Goal: Information Seeking & Learning: Learn about a topic

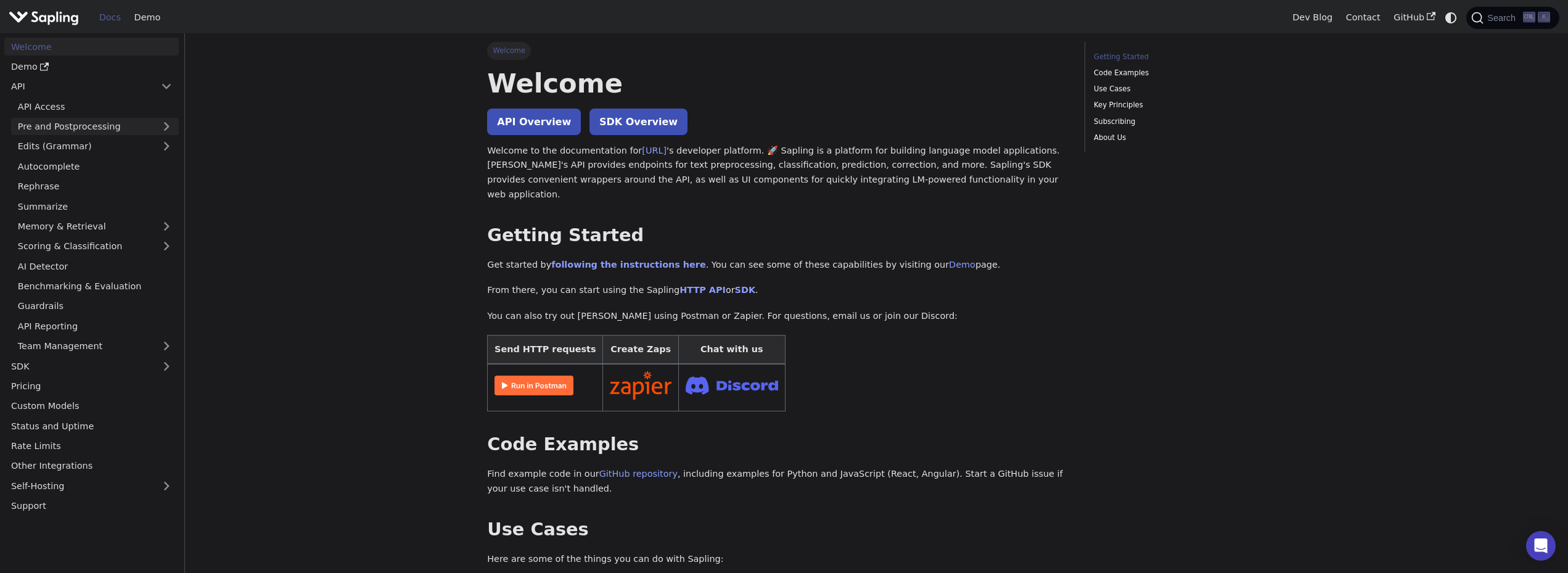
click at [106, 127] on link "Pre and Postprocessing" at bounding box center [95, 127] width 168 height 18
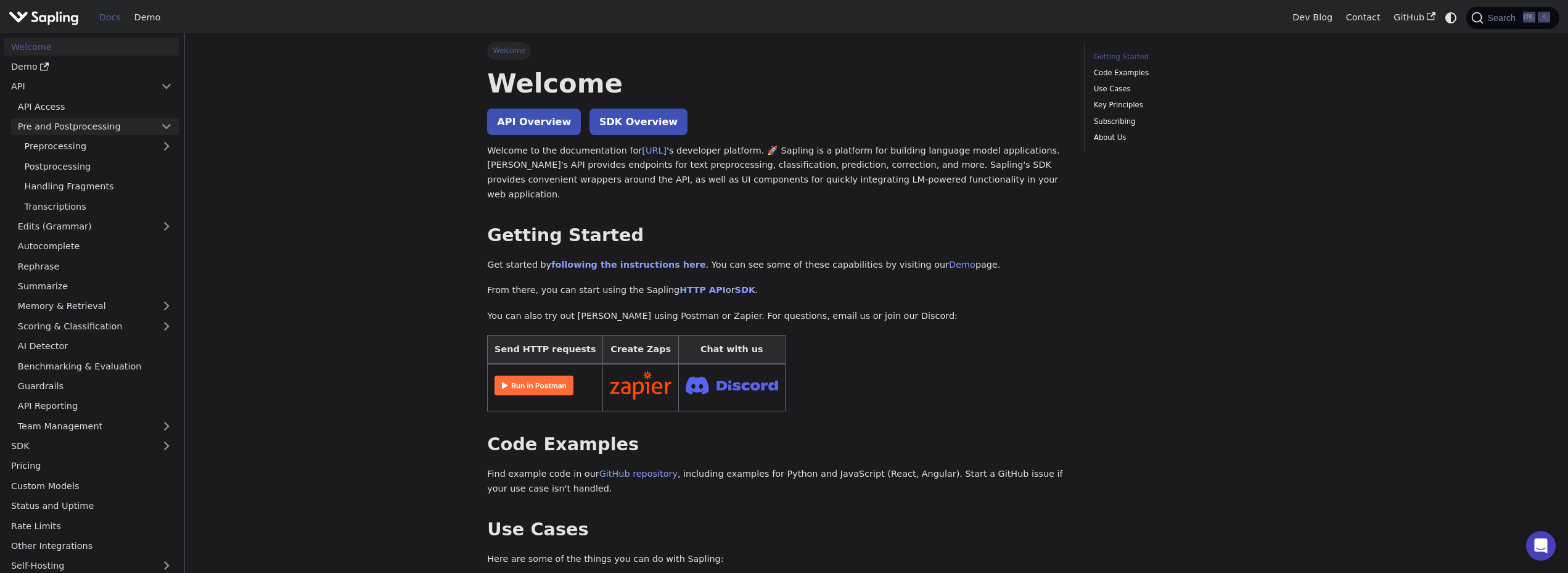
click at [106, 127] on link "Pre and Postprocessing" at bounding box center [95, 127] width 168 height 18
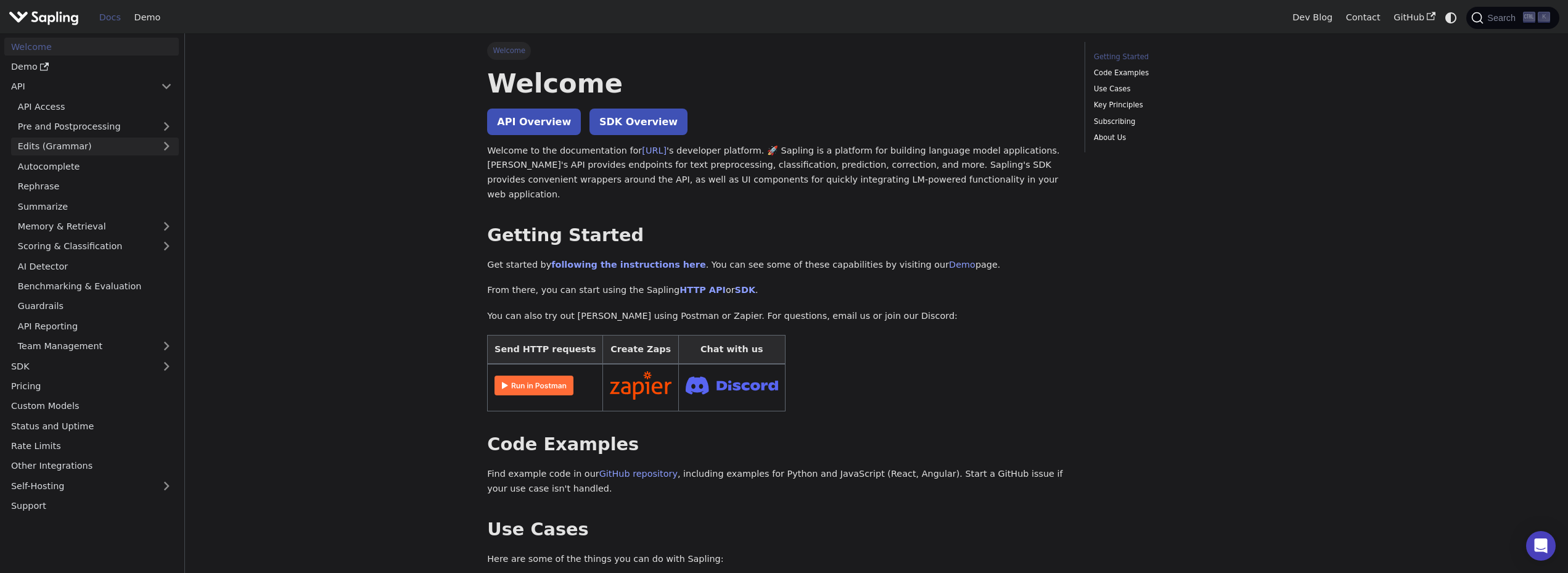
click at [90, 148] on link "Edits (Grammar)" at bounding box center [95, 146] width 168 height 18
click at [75, 235] on link "Memory & Retrieval" at bounding box center [95, 227] width 168 height 18
click at [81, 227] on link "Memory & Retrieval" at bounding box center [95, 227] width 168 height 18
click at [81, 243] on link "Scoring & Classification" at bounding box center [95, 247] width 168 height 18
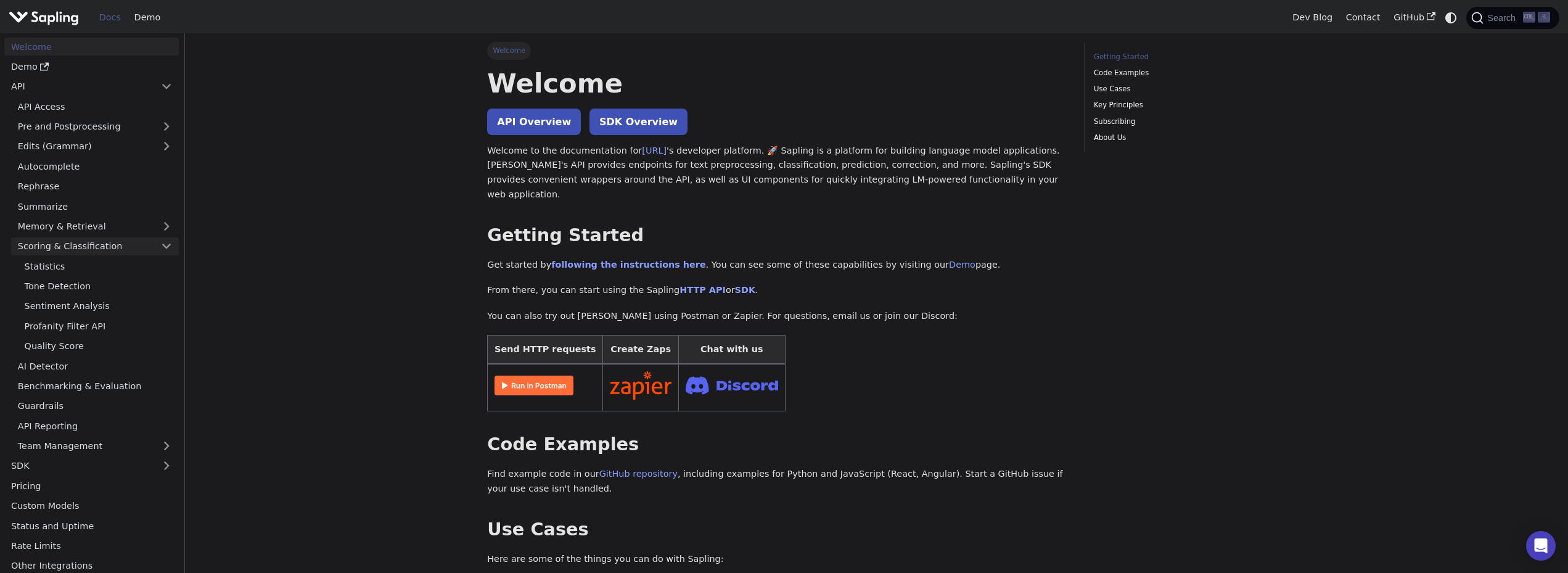
click at [78, 247] on link "Scoring & Classification" at bounding box center [95, 247] width 168 height 18
click at [51, 105] on link "API Access" at bounding box center [95, 107] width 168 height 18
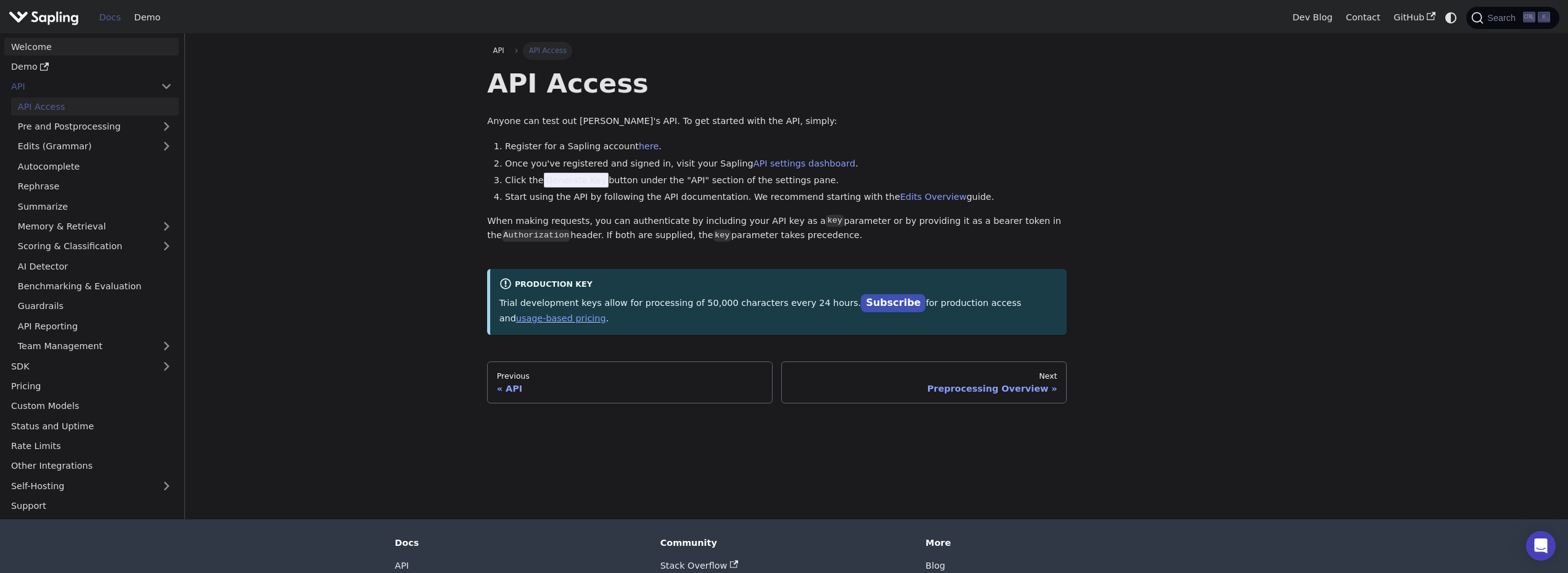
click at [40, 45] on link "Welcome" at bounding box center [91, 46] width 175 height 18
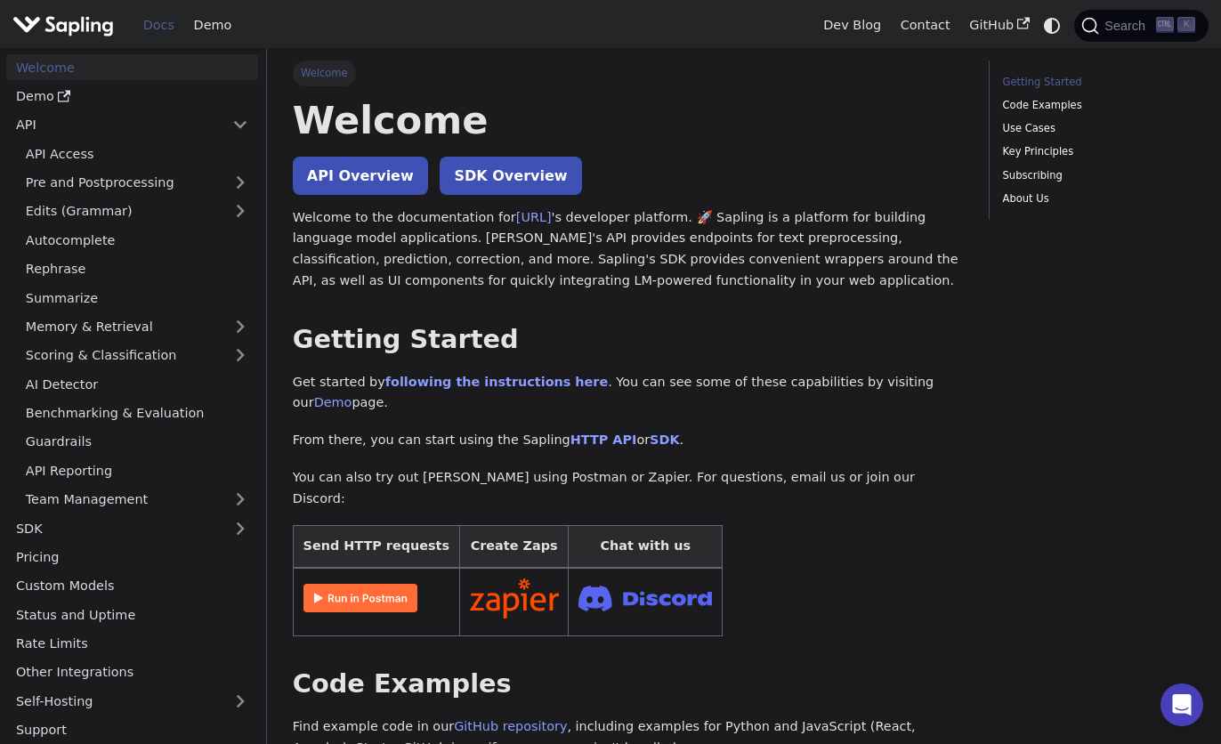
click at [632, 46] on nav "Docs Demo Dev Blog Contact GitHub Search K" at bounding box center [610, 24] width 1221 height 48
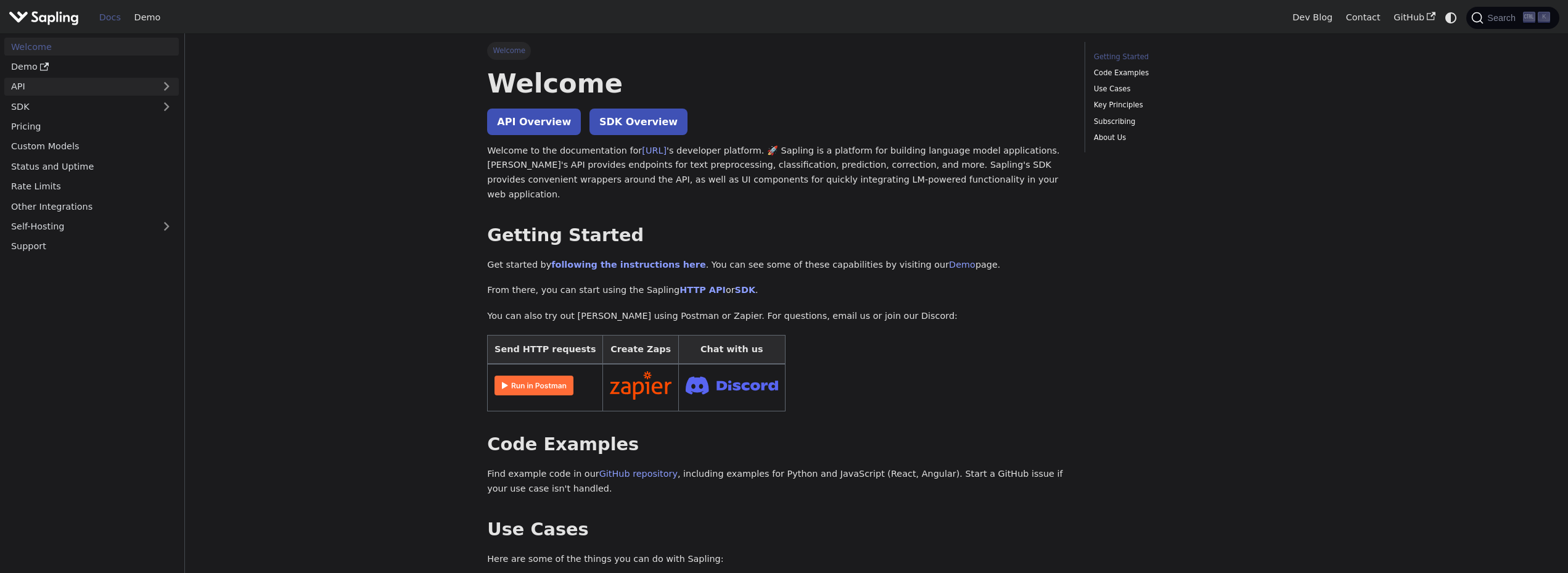
click at [45, 87] on link "API" at bounding box center [79, 87] width 150 height 18
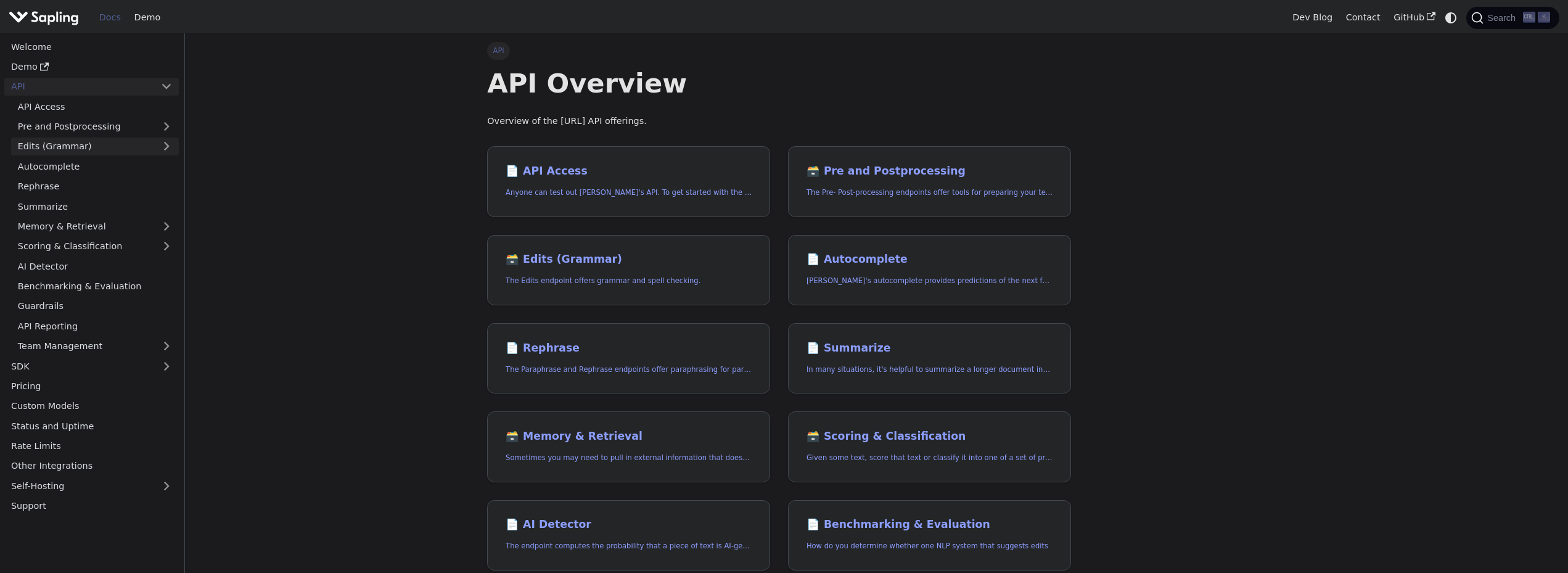
click at [78, 152] on link "Edits (Grammar)" at bounding box center [95, 146] width 168 height 18
click at [62, 168] on link "Edits Overview" at bounding box center [98, 166] width 161 height 18
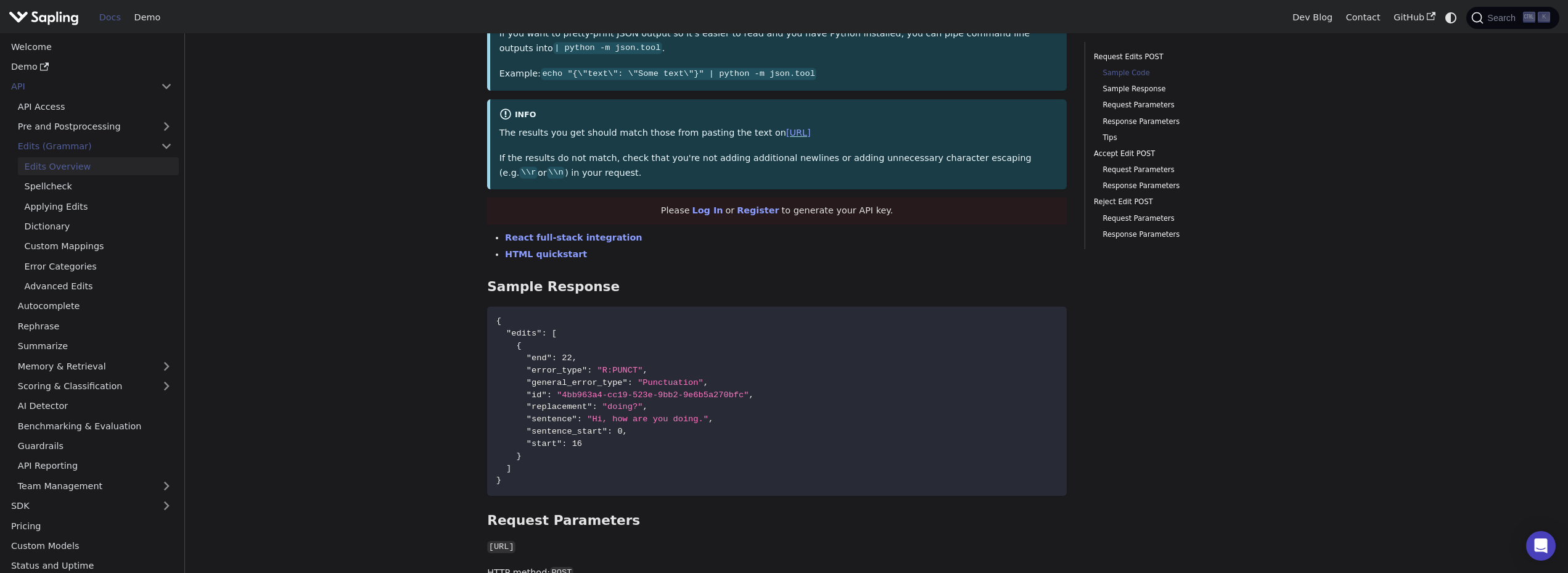
scroll to position [555, 0]
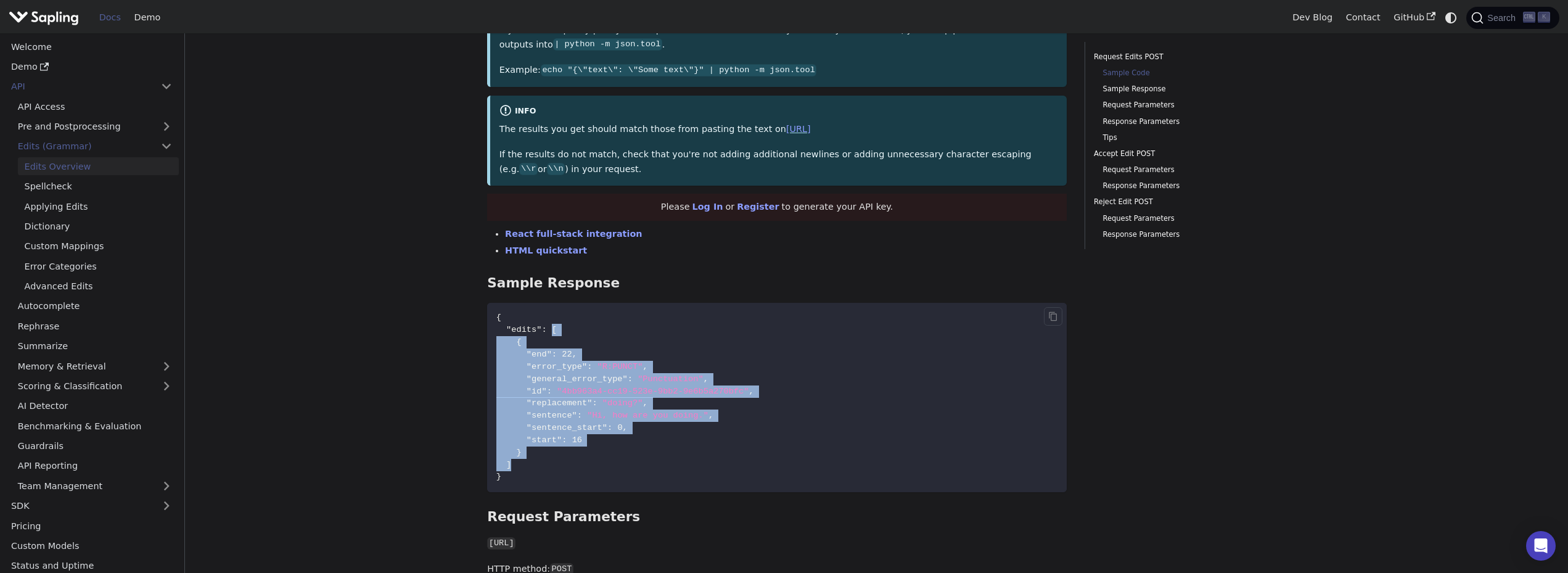
drag, startPoint x: 547, startPoint y: 328, endPoint x: 548, endPoint y: 465, distance: 137.0
click at [548, 465] on code "{ "edits" : [ { "end" : 22 , "error_type" : "R:PUNCT" , "general_error_type" : …" at bounding box center [777, 397] width 579 height 189
click at [576, 464] on code "{ "edits" : [ { "end" : 22 , "error_type" : "R:PUNCT" , "general_error_type" : …" at bounding box center [777, 397] width 579 height 189
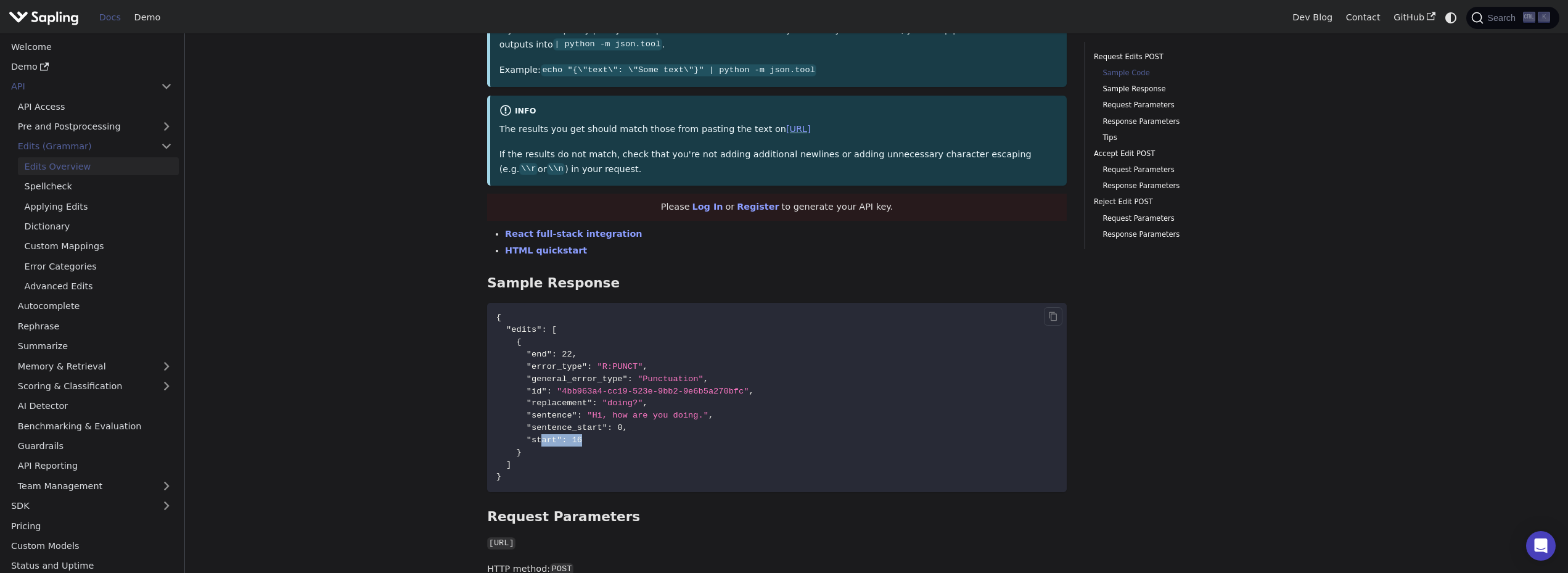
drag, startPoint x: 538, startPoint y: 443, endPoint x: 576, endPoint y: 443, distance: 38.0
click at [576, 443] on code "{ "edits" : [ { "end" : 22 , "error_type" : "R:PUNCT" , "general_error_type" : …" at bounding box center [777, 397] width 579 height 189
drag, startPoint x: 529, startPoint y: 351, endPoint x: 567, endPoint y: 351, distance: 38.0
click at [567, 351] on span ""end" : 22 ," at bounding box center [536, 354] width 81 height 9
drag, startPoint x: 534, startPoint y: 367, endPoint x: 589, endPoint y: 368, distance: 55.0
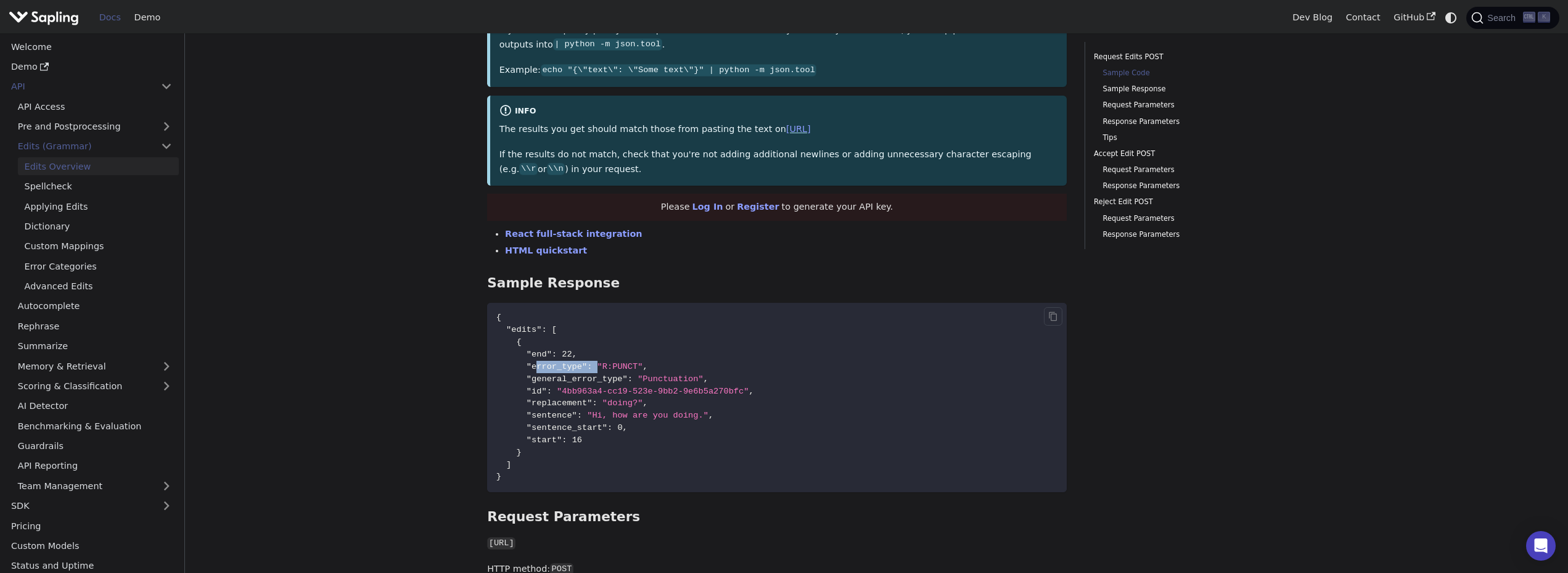
click at [589, 368] on span ""error_type" : "R:PUNCT" ," at bounding box center [572, 366] width 152 height 9
drag, startPoint x: 525, startPoint y: 388, endPoint x: 545, endPoint y: 392, distance: 20.4
click at [545, 392] on span ""id" : "4bb963a4-cc19-523e-9bb2-9e6b5a270bfc" ," at bounding box center [625, 391] width 258 height 9
drag, startPoint x: 613, startPoint y: 324, endPoint x: 568, endPoint y: 328, distance: 45.2
drag, startPoint x: 538, startPoint y: 389, endPoint x: 727, endPoint y: 396, distance: 189.1
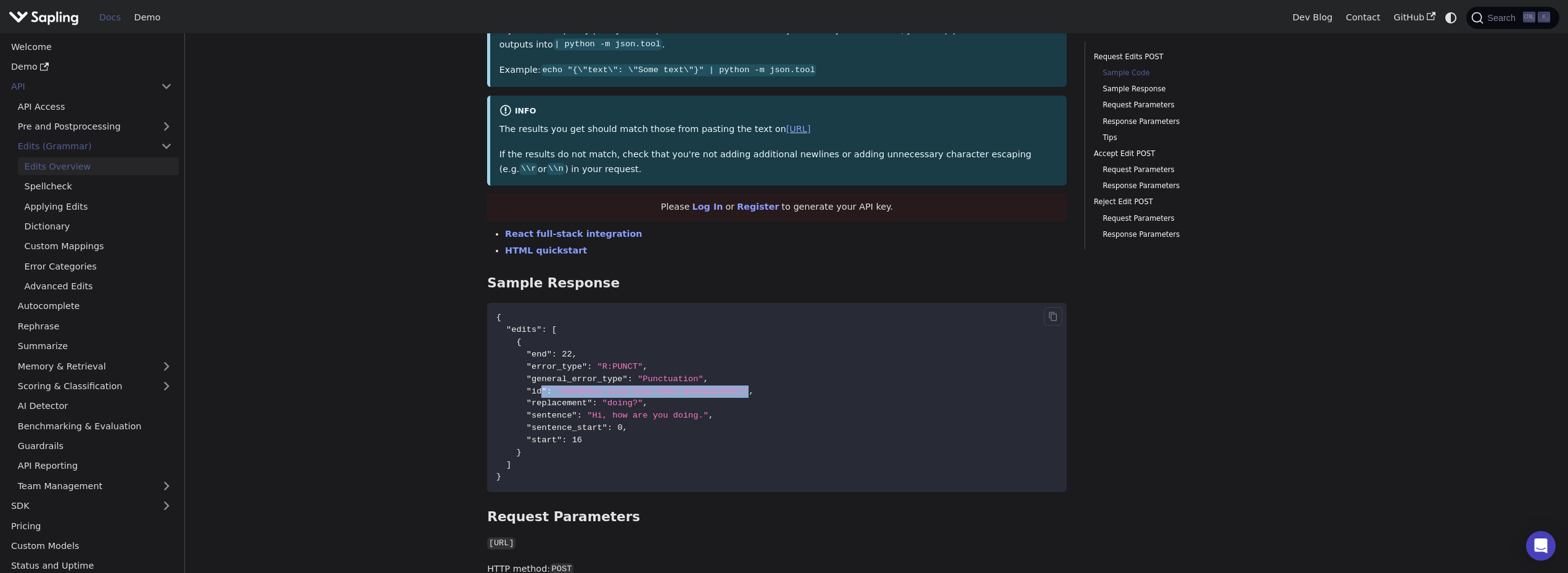
click at [727, 396] on span ""id" : "4bb963a4-cc19-523e-9bb2-9e6b5a270bfc" ," at bounding box center [625, 391] width 258 height 9
click at [570, 379] on span ""general_error_type"" at bounding box center [577, 378] width 101 height 9
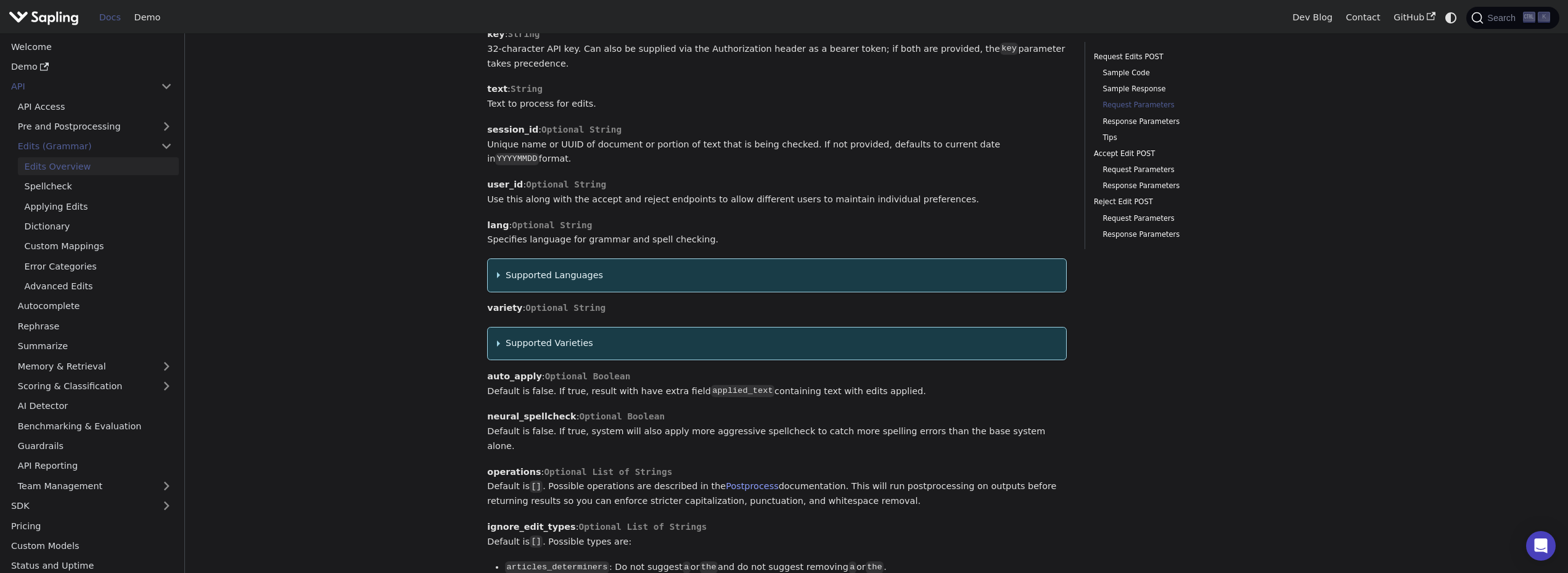
scroll to position [1233, 0]
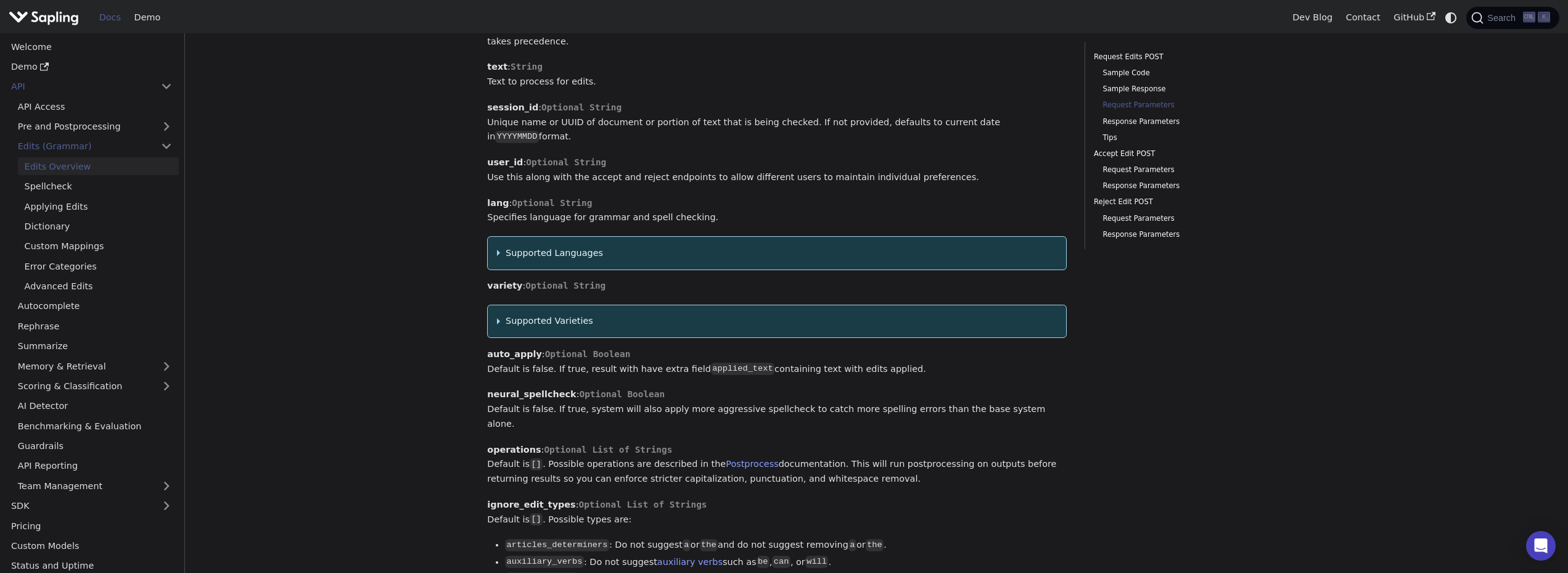
click at [520, 246] on summary "Supported Languages" at bounding box center [777, 253] width 561 height 15
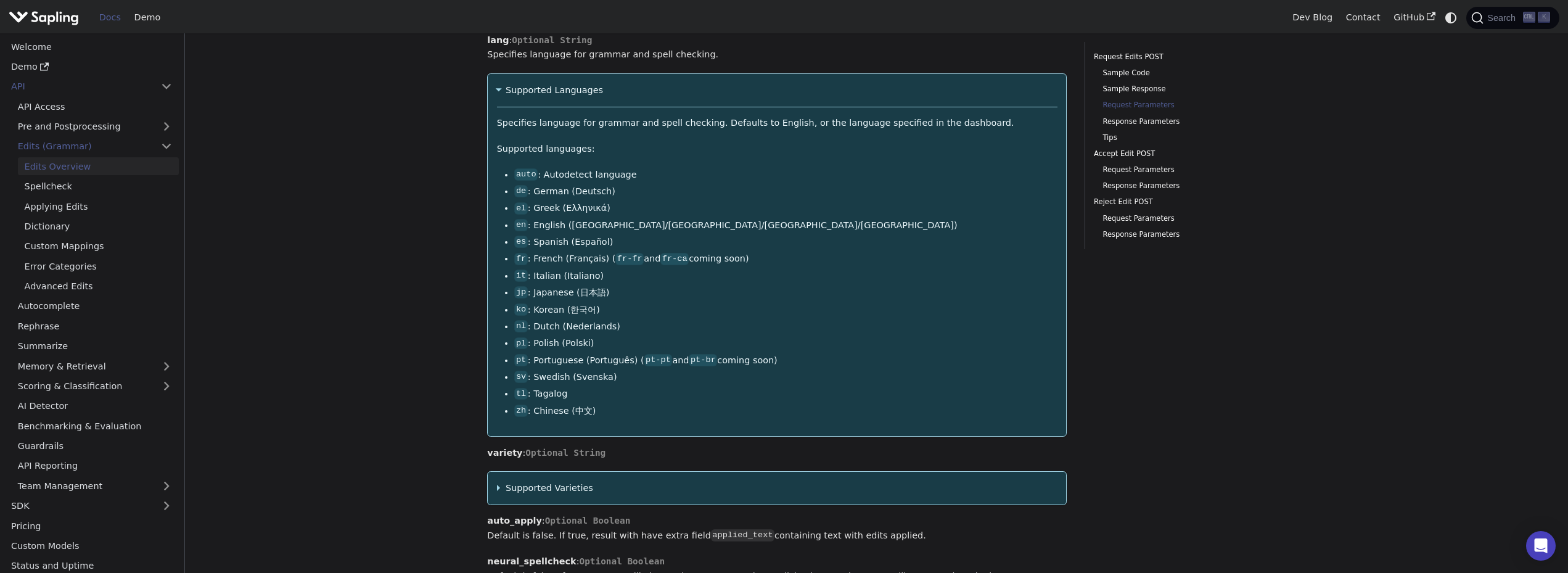
scroll to position [1418, 0]
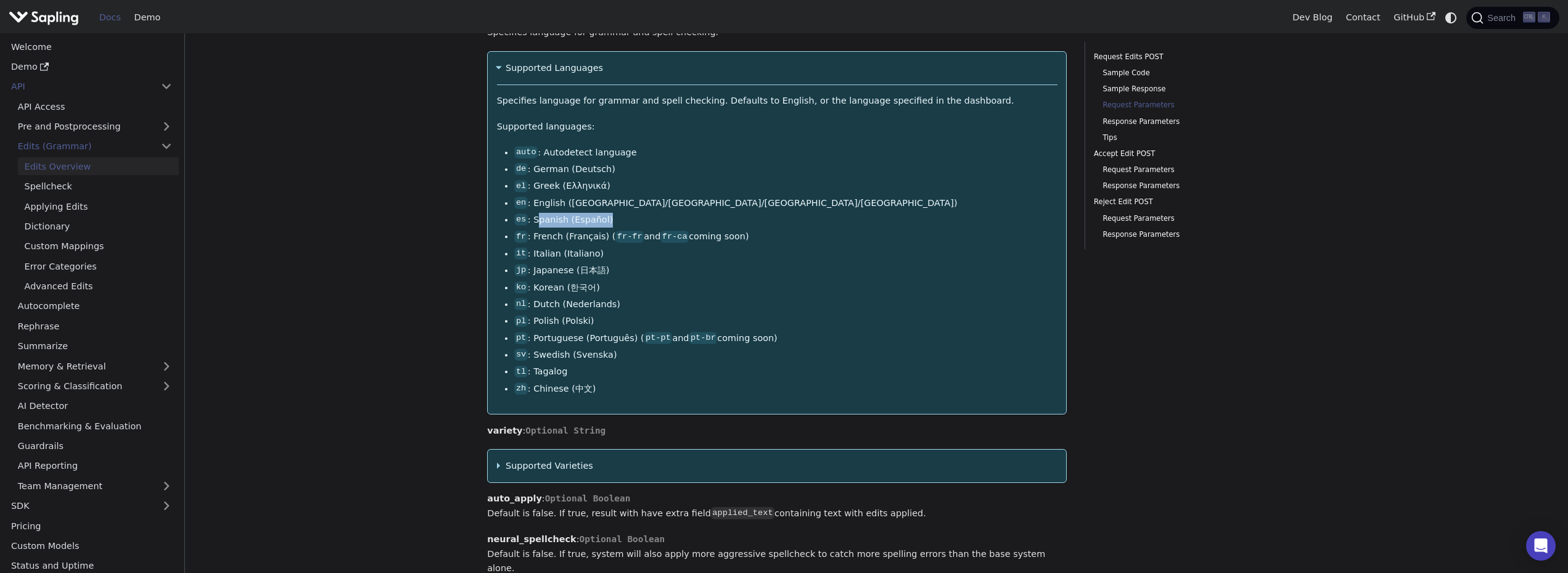
drag, startPoint x: 535, startPoint y: 202, endPoint x: 635, endPoint y: 205, distance: 100.0
click at [635, 213] on li "es : Spanish (Español)" at bounding box center [785, 220] width 543 height 15
drag, startPoint x: 585, startPoint y: 236, endPoint x: 613, endPoint y: 236, distance: 28.0
click at [613, 247] on li "it : Italian (Italiano)" at bounding box center [785, 254] width 543 height 15
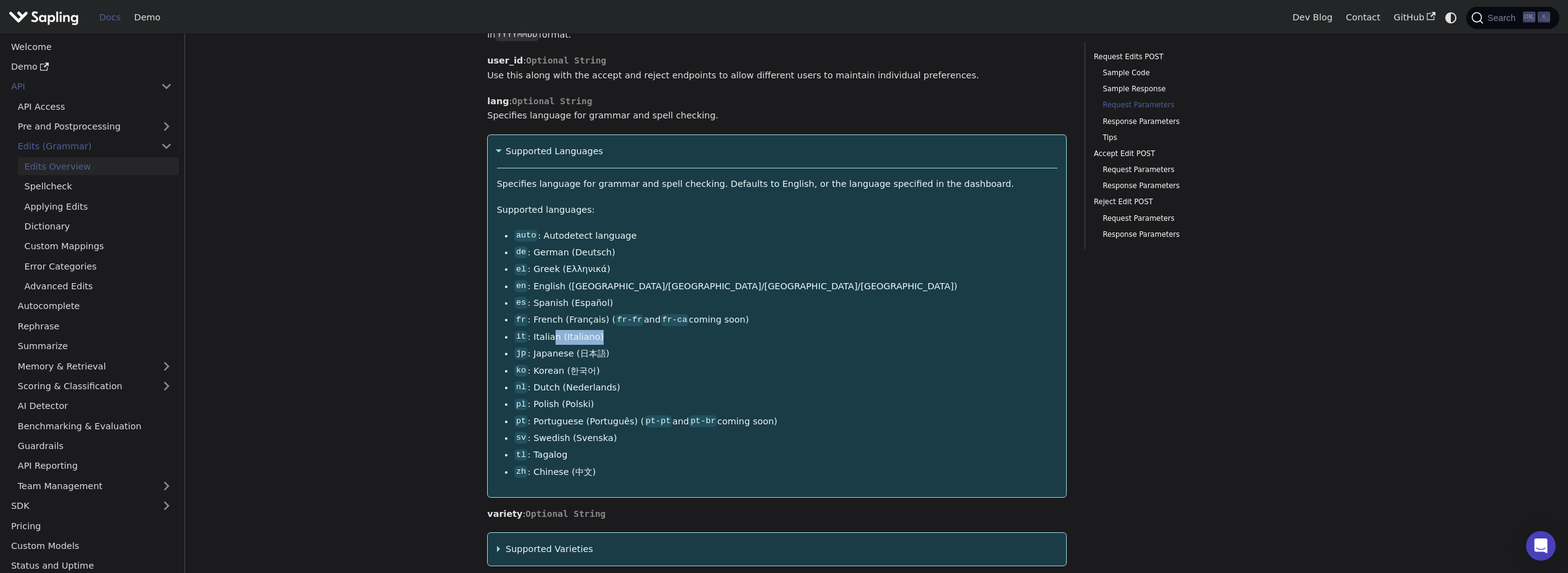
scroll to position [1357, 0]
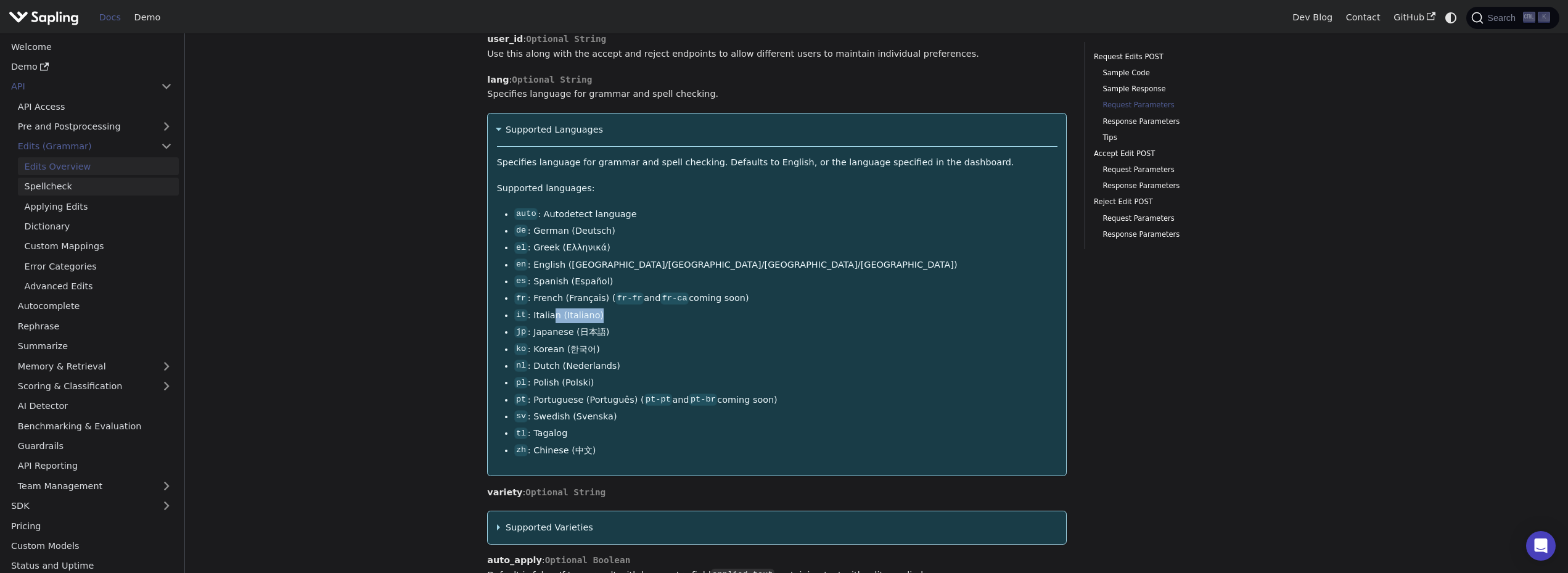
click at [55, 190] on link "Spellcheck" at bounding box center [98, 186] width 161 height 18
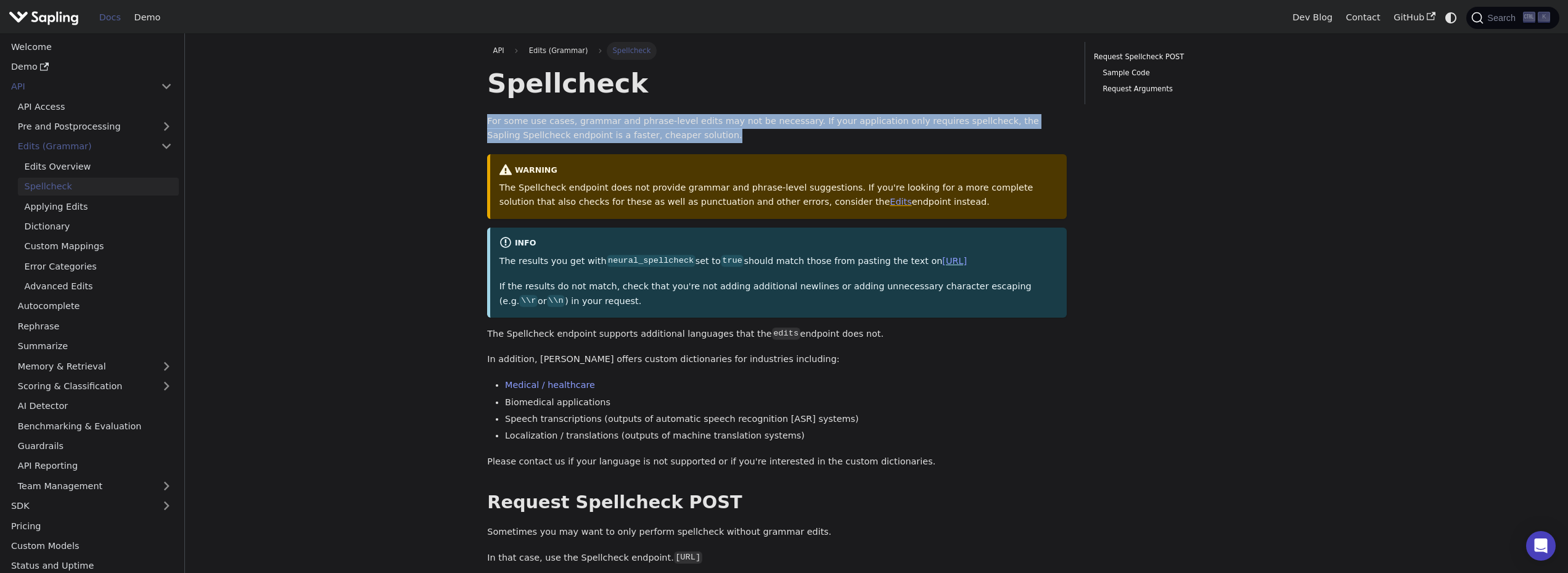
drag, startPoint x: 490, startPoint y: 116, endPoint x: 652, endPoint y: 143, distance: 164.2
click at [652, 143] on p "For some use cases, grammar and phrase-level edits may not be necessary. If you…" at bounding box center [777, 129] width 579 height 30
click at [64, 170] on link "Edits Overview" at bounding box center [98, 166] width 161 height 18
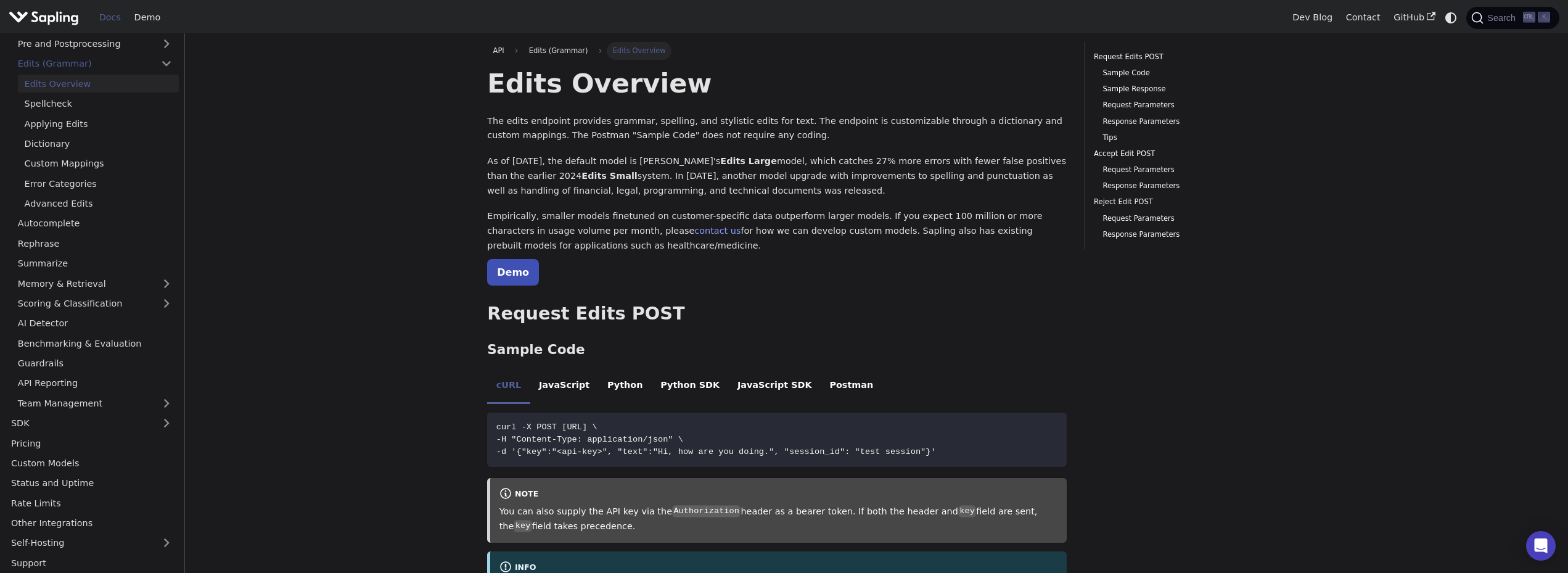
scroll to position [86, 0]
drag, startPoint x: 62, startPoint y: 226, endPoint x: 20, endPoint y: 222, distance: 42.2
click at [20, 222] on link "Autocomplete" at bounding box center [95, 220] width 168 height 18
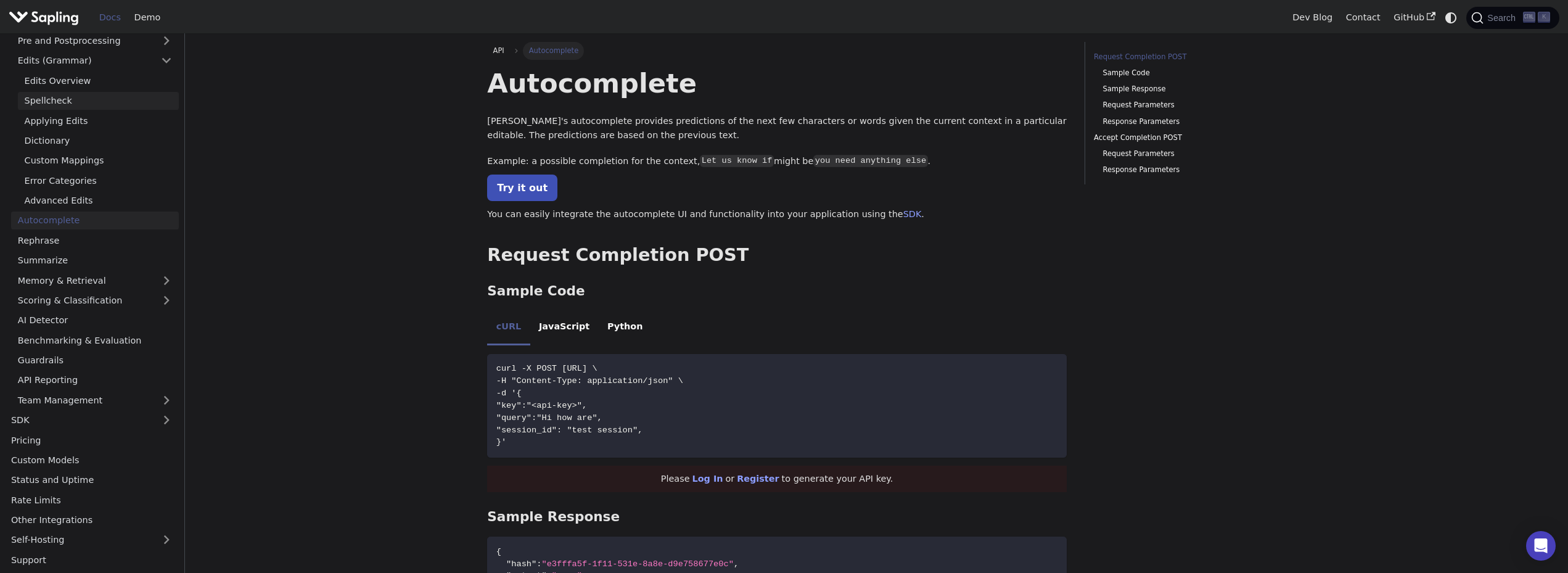
click at [60, 101] on link "Spellcheck" at bounding box center [98, 101] width 161 height 18
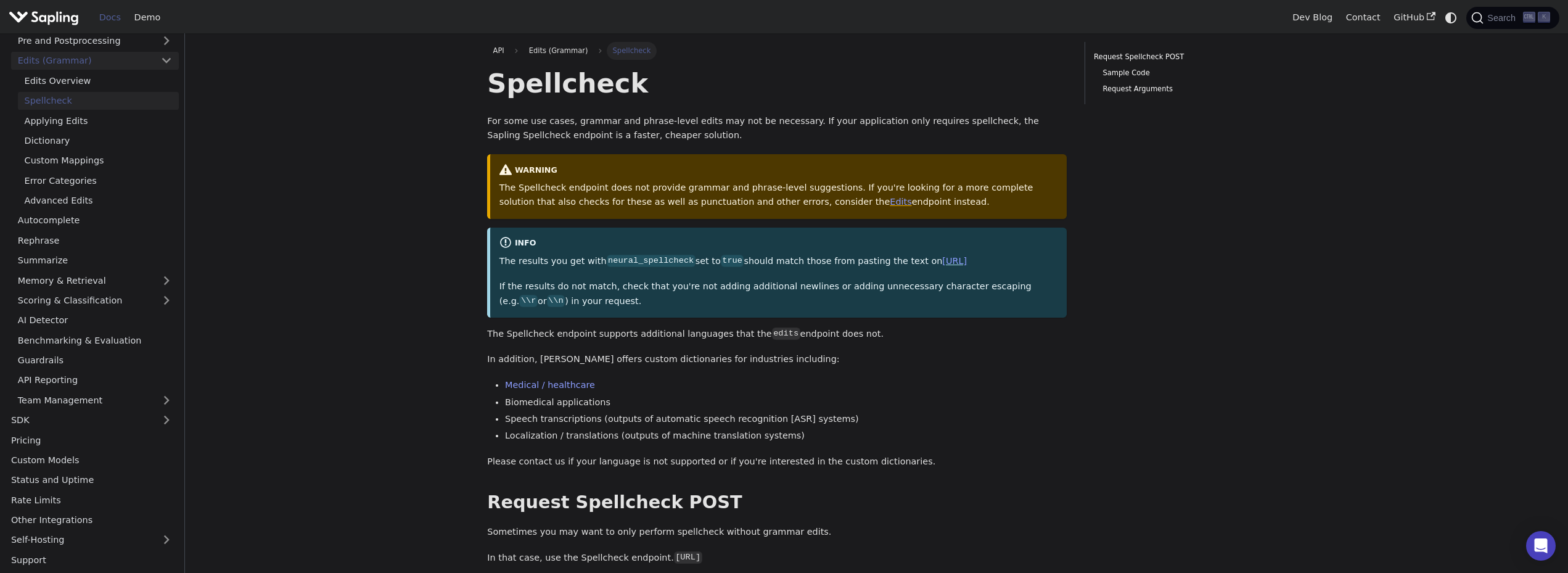
click at [76, 66] on link "Edits (Grammar)" at bounding box center [95, 61] width 168 height 18
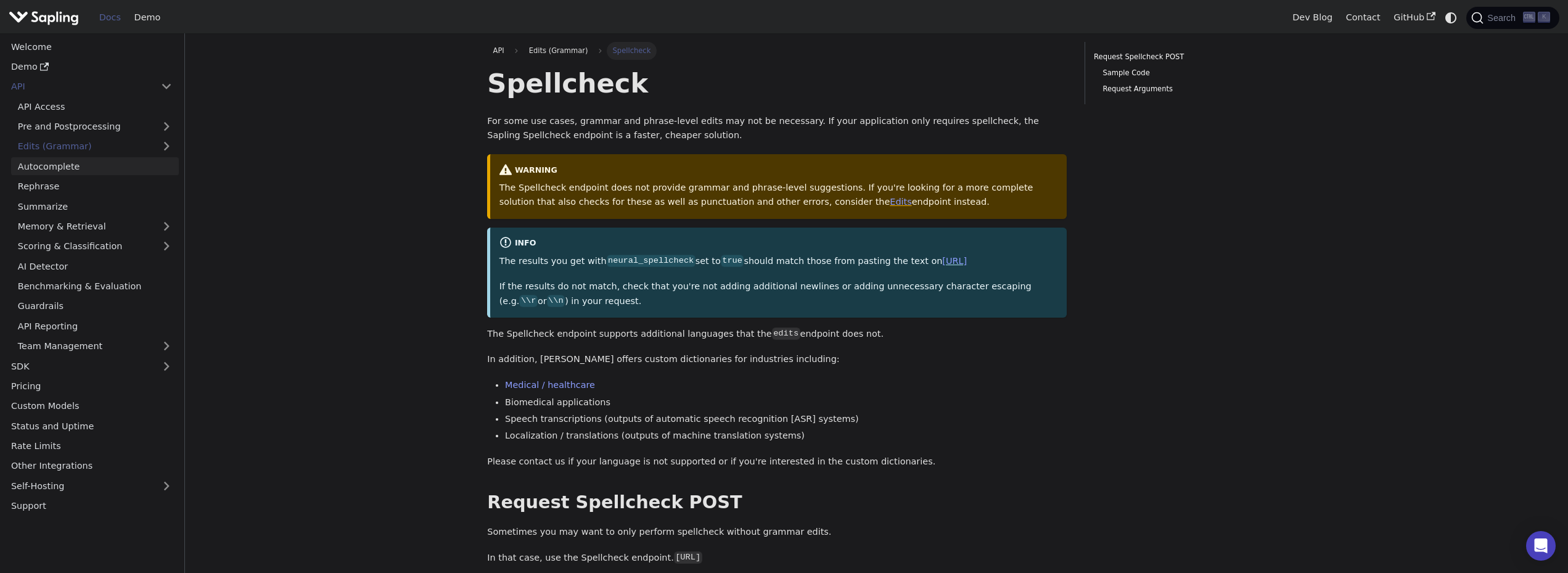
click at [54, 168] on link "Autocomplete" at bounding box center [95, 166] width 168 height 18
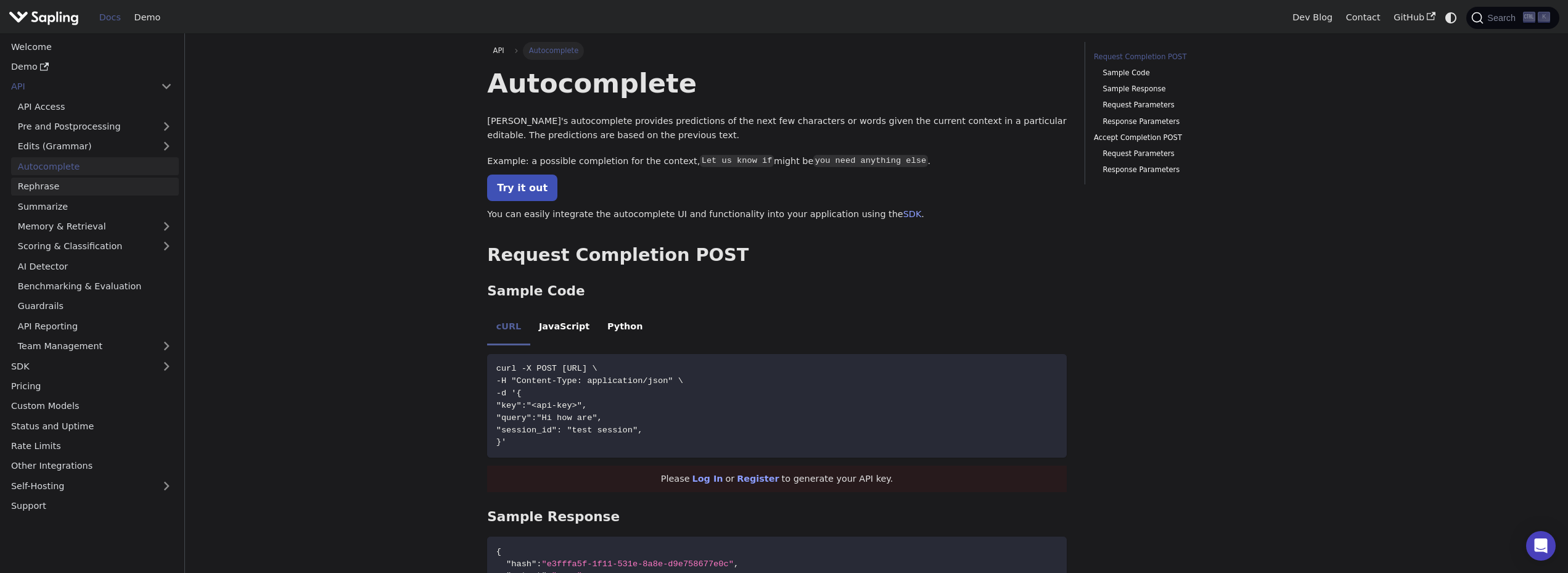
click at [48, 188] on link "Rephrase" at bounding box center [95, 186] width 168 height 18
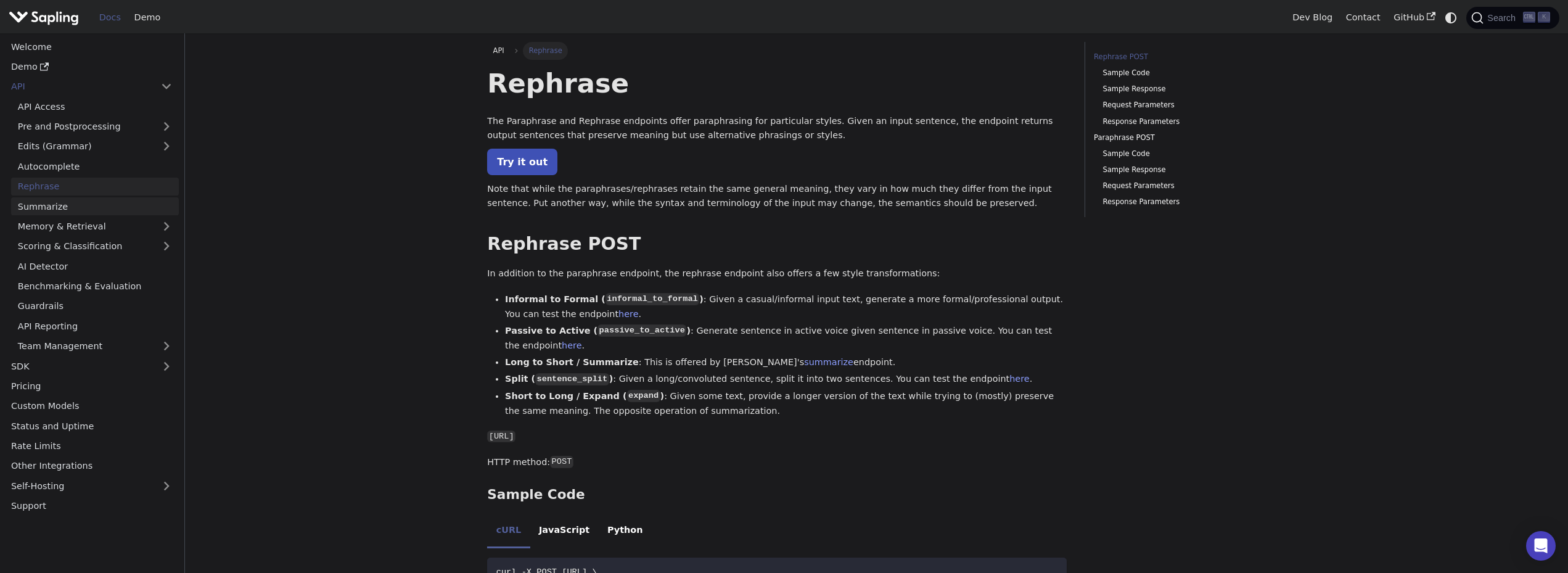
click at [53, 206] on link "Summarize" at bounding box center [95, 206] width 168 height 18
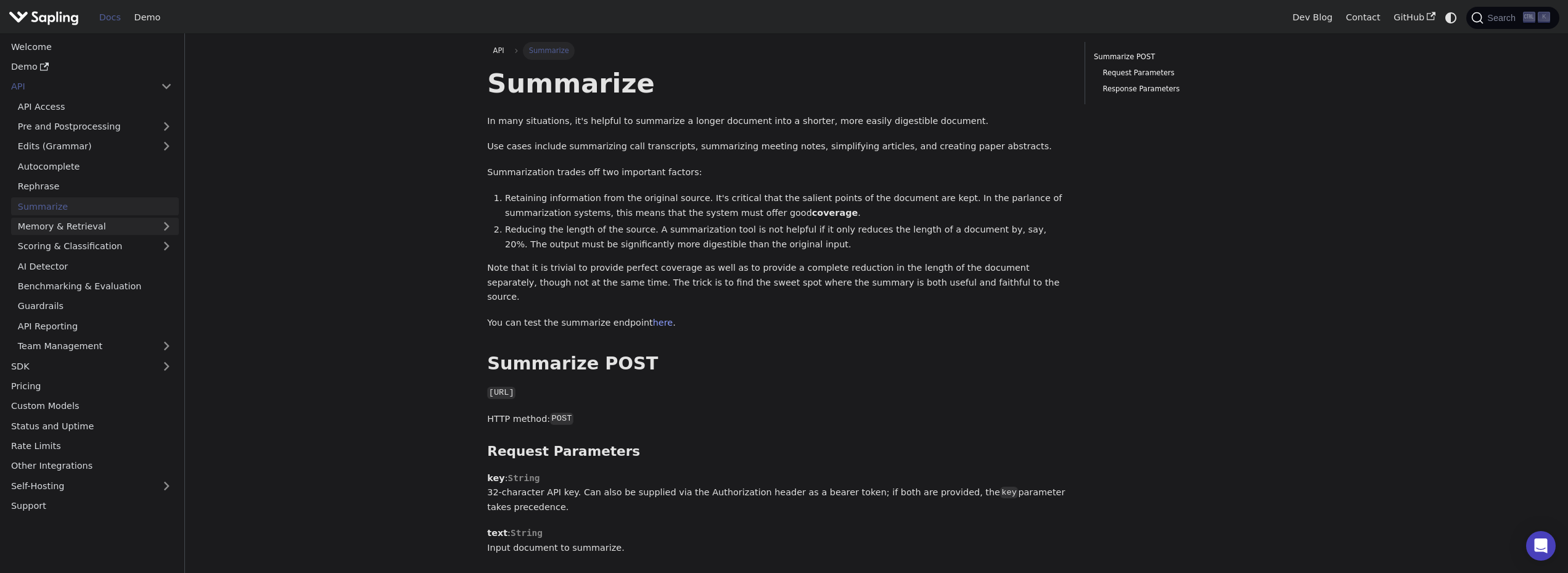
click at [64, 225] on link "Memory & Retrieval" at bounding box center [95, 227] width 168 height 18
click at [70, 287] on link "Scoring & Classification" at bounding box center [95, 286] width 168 height 18
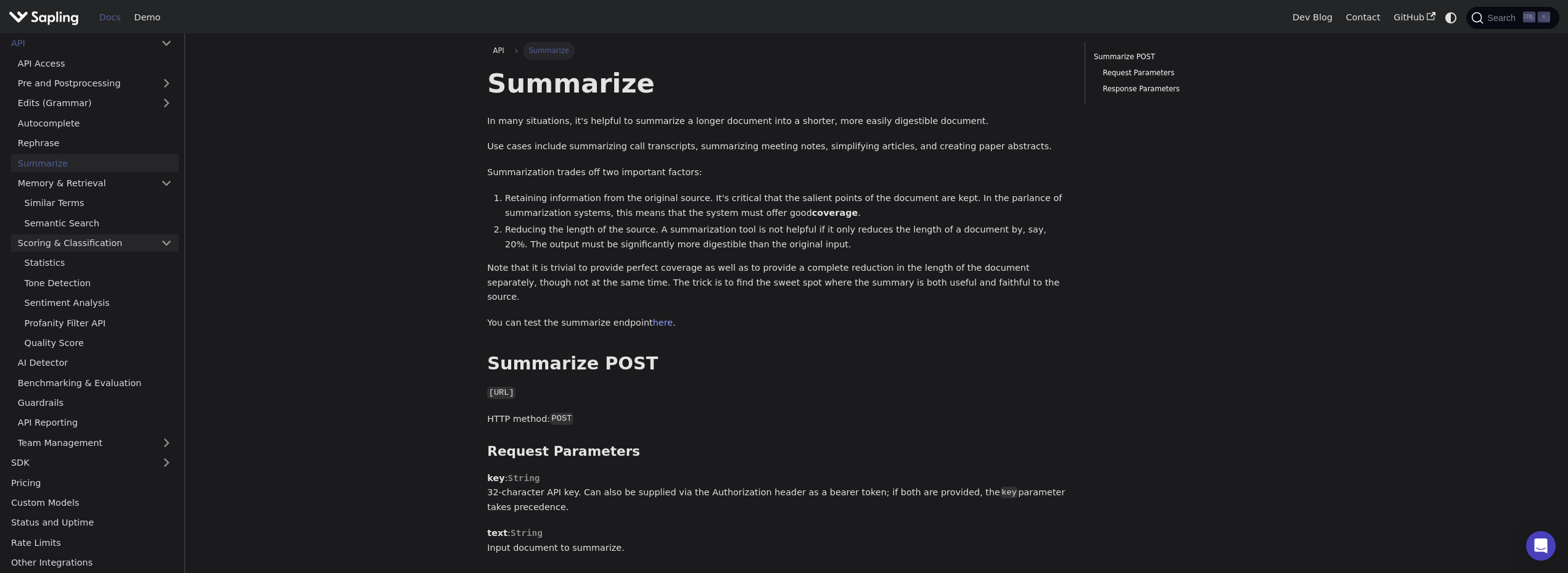
scroll to position [24, 0]
